Goal: Navigation & Orientation: Find specific page/section

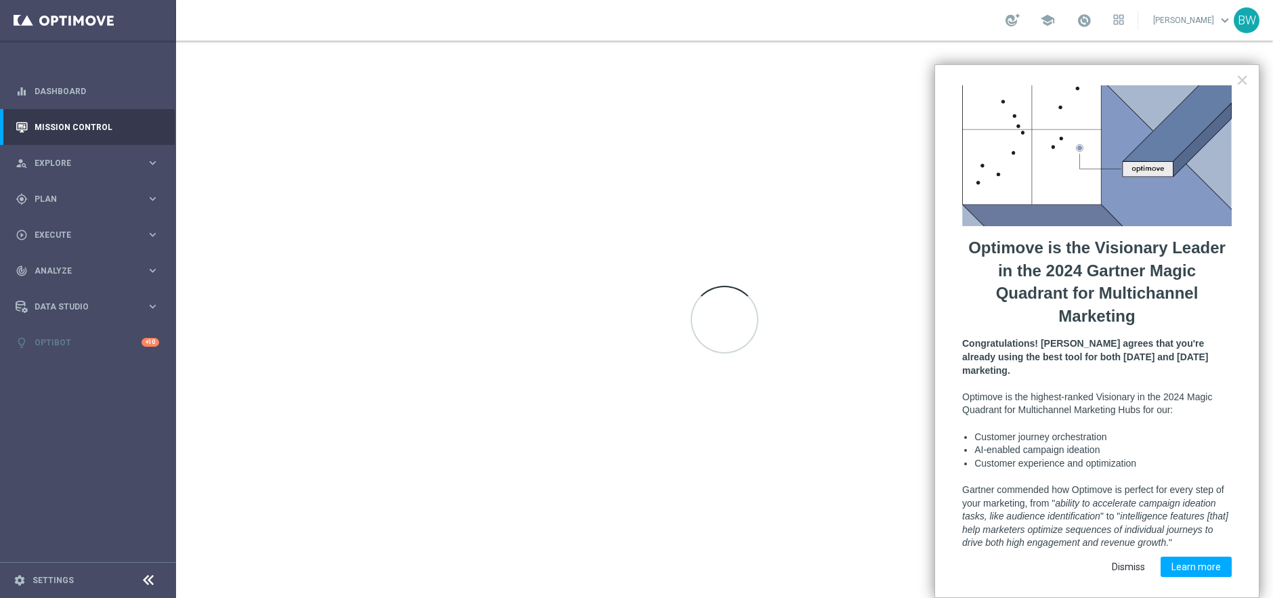
click at [1127, 557] on button "Dismiss" at bounding box center [1128, 567] width 55 height 20
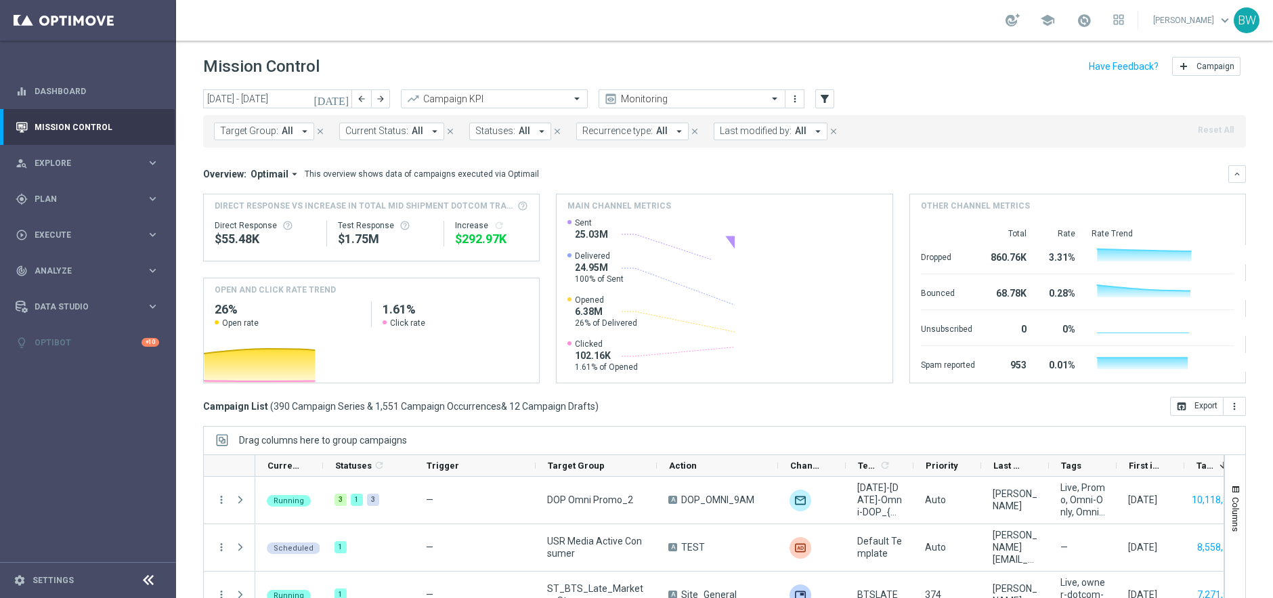
scroll to position [1, 0]
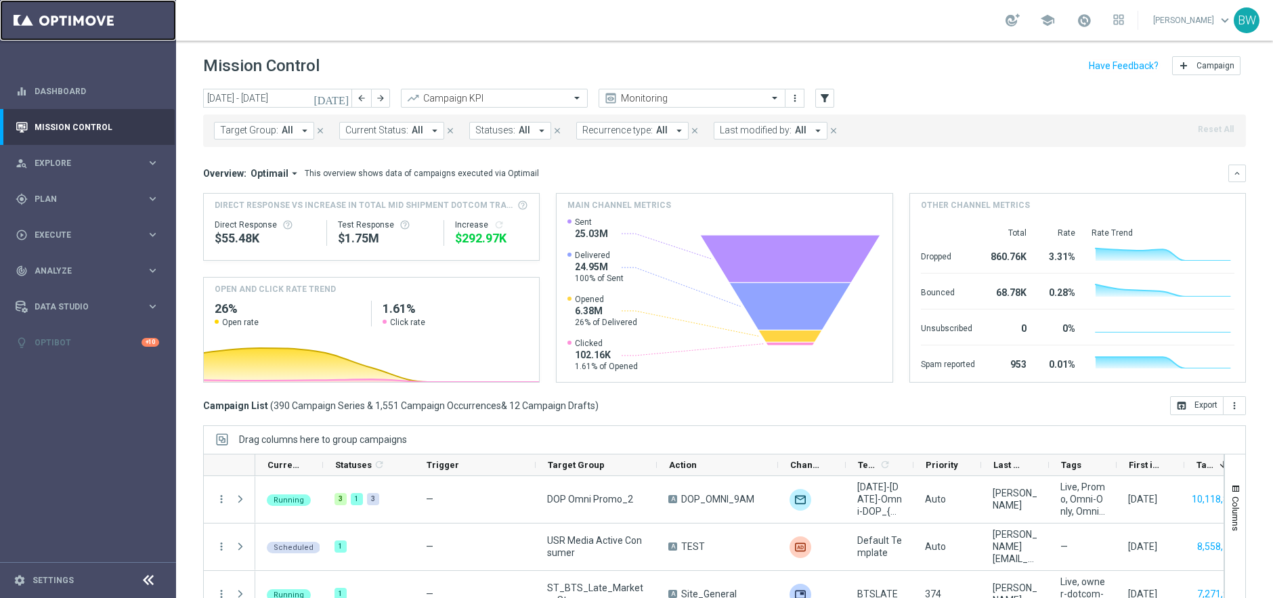
click at [93, 22] on link at bounding box center [88, 20] width 176 height 41
click at [150, 159] on icon "keyboard_arrow_right" at bounding box center [152, 162] width 13 height 13
click at [61, 89] on link "Dashboard" at bounding box center [97, 91] width 125 height 36
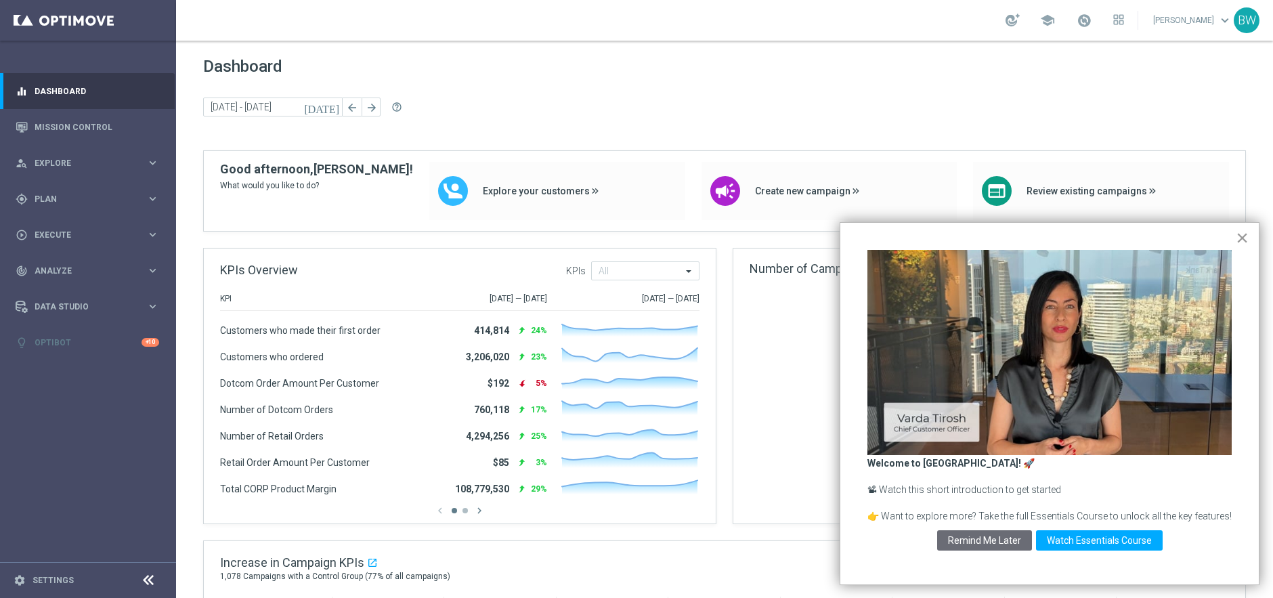
click at [1241, 240] on button "×" at bounding box center [1242, 238] width 13 height 22
